Goal: Information Seeking & Learning: Learn about a topic

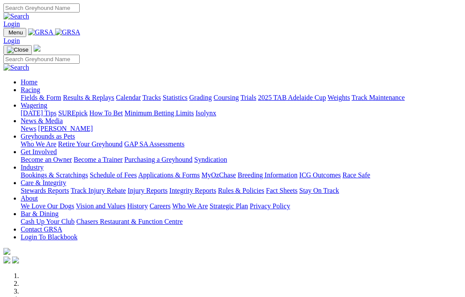
click at [80, 8] on input "Search" at bounding box center [41, 7] width 76 height 9
type input "C"
type input "Zipping [PERSON_NAME]"
click at [385, 3] on div "Zipping dalila Login" at bounding box center [232, 15] width 459 height 25
click at [29, 12] on img at bounding box center [16, 16] width 26 height 8
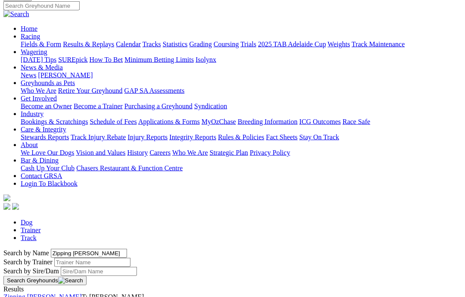
scroll to position [69, 0]
click at [47, 293] on link "Zipping [PERSON_NAME]" at bounding box center [42, 296] width 78 height 7
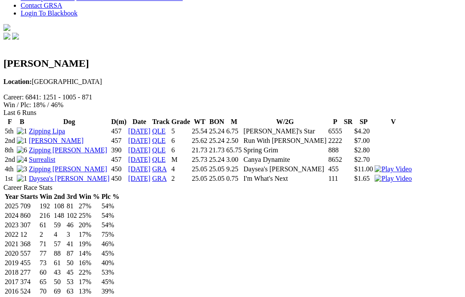
scroll to position [238, 0]
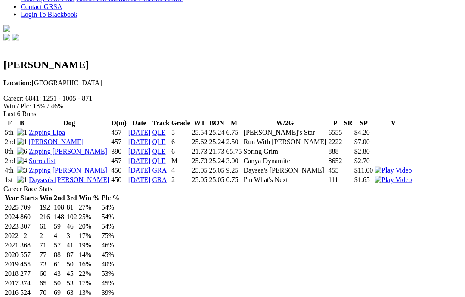
click at [16, 203] on td "2025" at bounding box center [11, 207] width 15 height 9
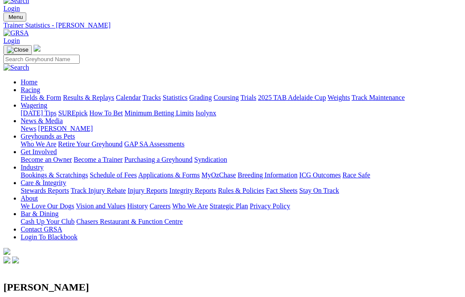
scroll to position [0, 0]
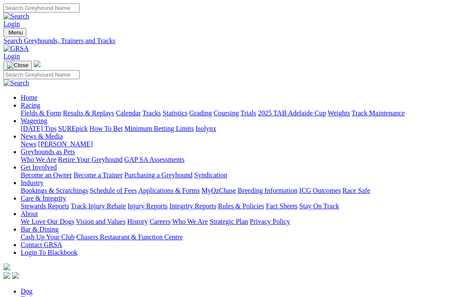
scroll to position [104, 0]
